Goal: Information Seeking & Learning: Learn about a topic

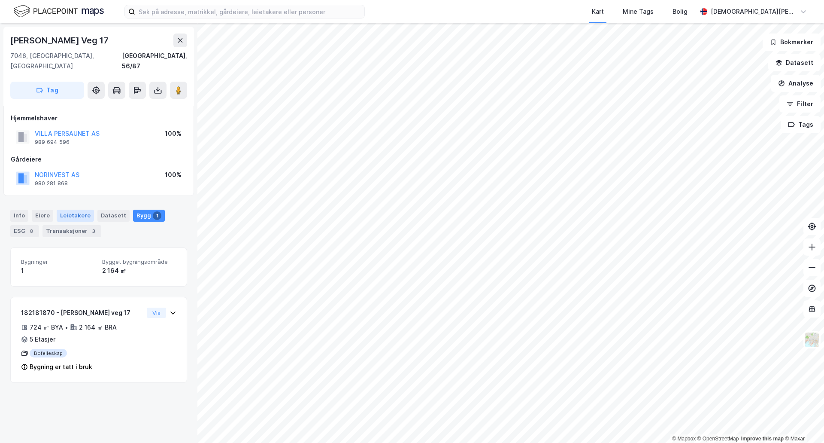
click at [68, 210] on div "Leietakere" at bounding box center [75, 216] width 37 height 12
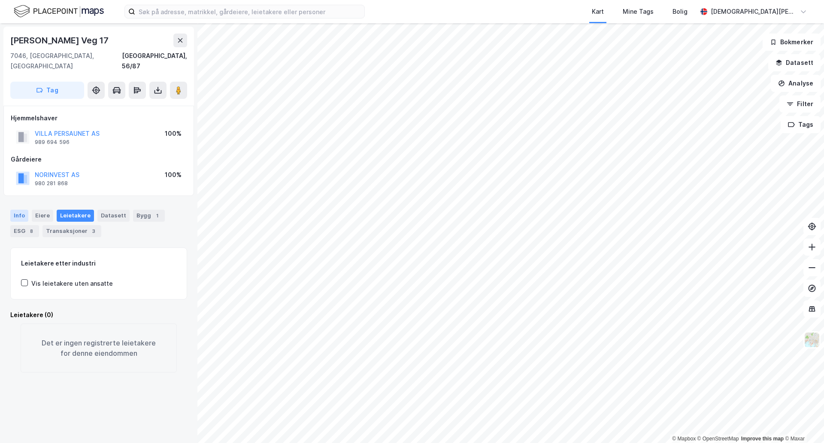
click at [24, 210] on div "Info" at bounding box center [19, 216] width 18 height 12
